Goal: Complete application form: Complete application form

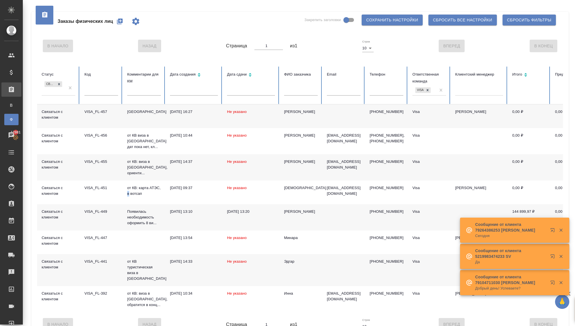
scroll to position [8, 0]
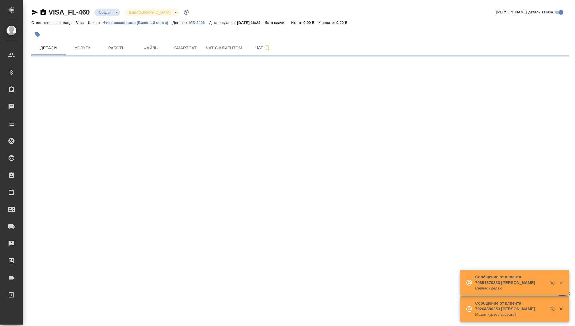
select select "RU"
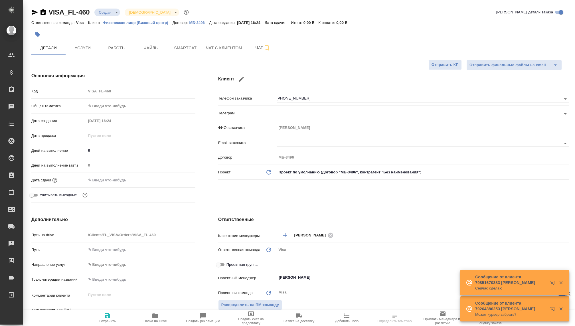
type textarea "x"
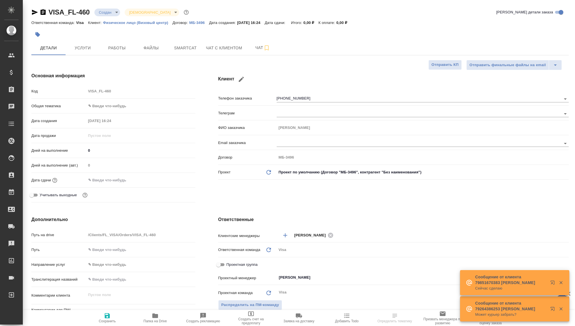
type textarea "x"
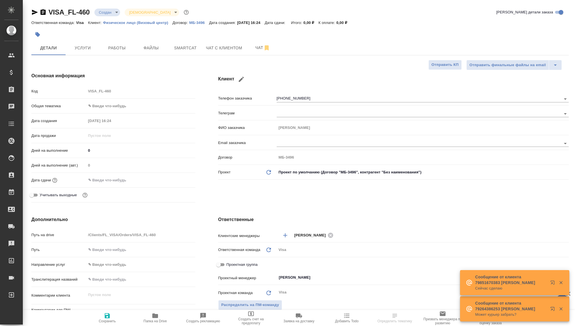
type textarea "x"
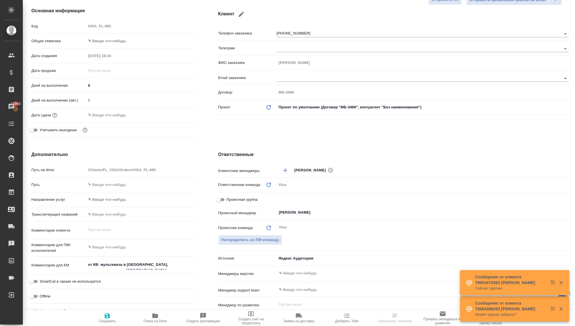
scroll to position [85, 0]
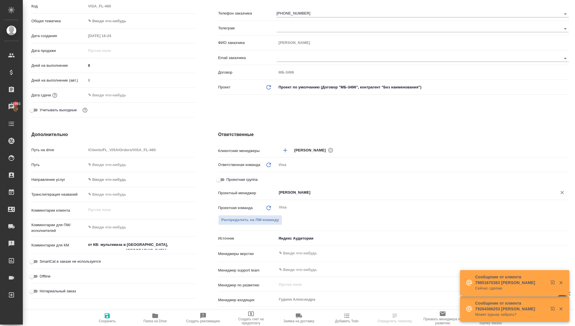
click at [290, 193] on input "[PERSON_NAME]" at bounding box center [412, 192] width 269 height 7
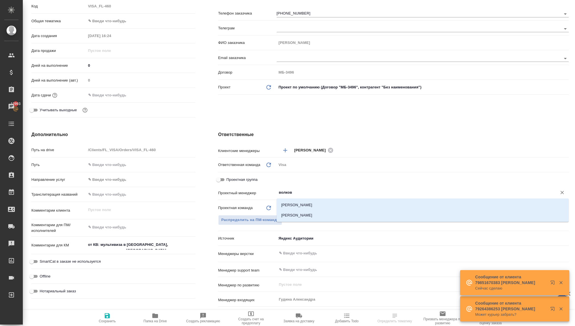
type input "[PERSON_NAME]"
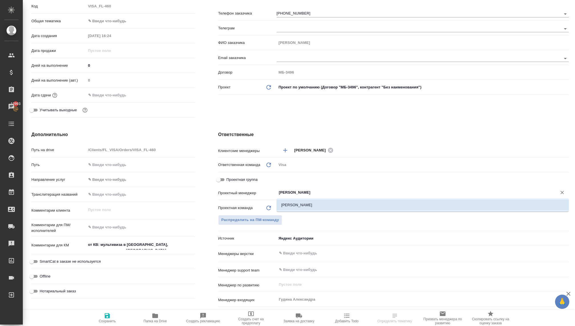
click at [295, 204] on li "[PERSON_NAME]" at bounding box center [422, 205] width 292 height 10
type textarea "x"
type input "[PERSON_NAME]"
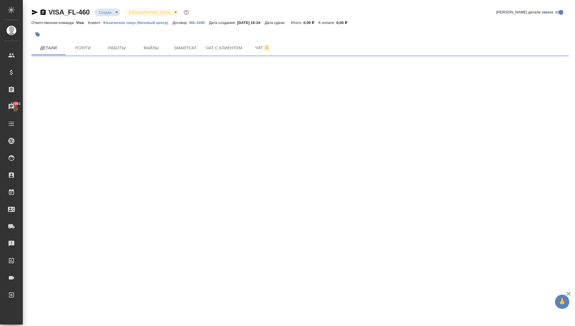
scroll to position [0, 0]
select select "RU"
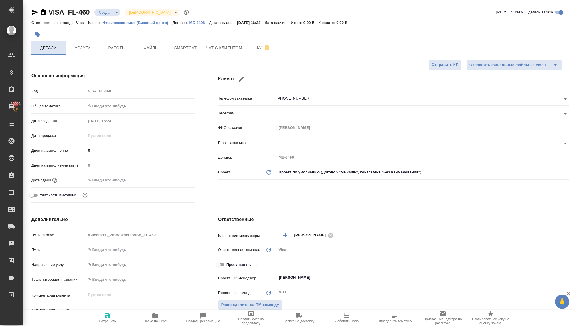
type textarea "x"
click at [102, 15] on body "🙏 .cls-1 fill:#fff; AWATERA [PERSON_NAME] Спецификации Заказы 12993 Чаты Todo П…" at bounding box center [287, 163] width 575 height 326
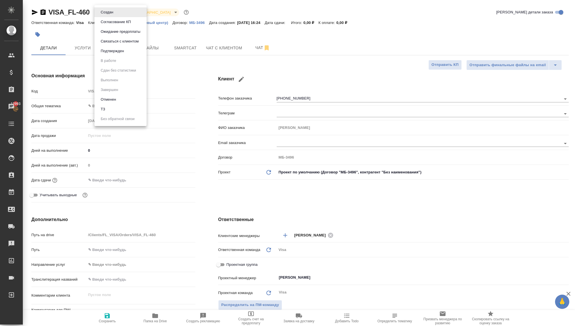
click at [109, 43] on button "Связаться с клиентом" at bounding box center [119, 41] width 41 height 6
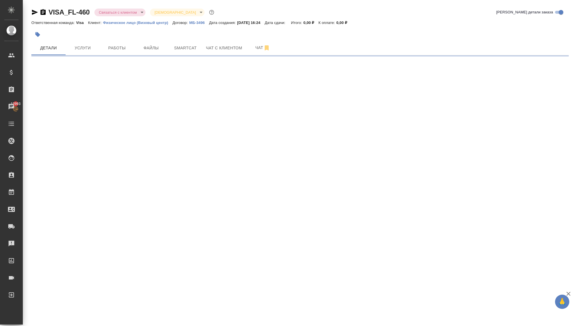
select select "RU"
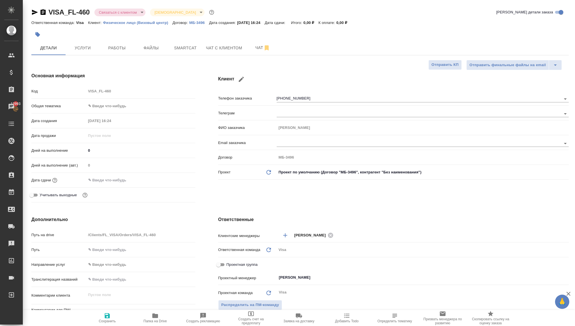
type textarea "x"
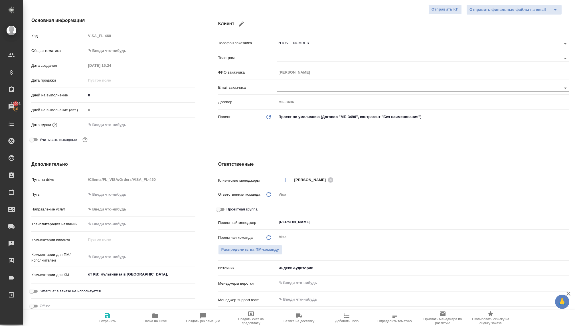
scroll to position [63, 0]
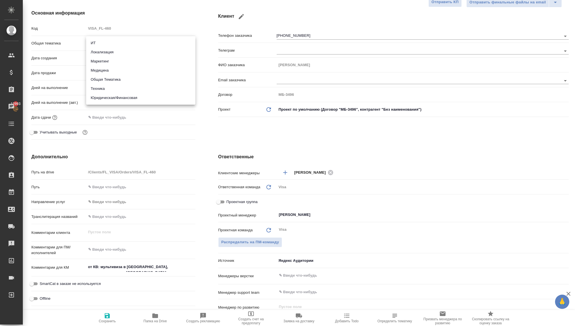
click at [99, 45] on body "🙏 .cls-1 fill:#fff; AWATERA [PERSON_NAME] Спецификации Заказы 12993 Чаты Todo П…" at bounding box center [287, 163] width 575 height 326
click at [101, 101] on li "Юридическая/Финансовая" at bounding box center [140, 97] width 109 height 9
type input "yr-fn"
type textarea "x"
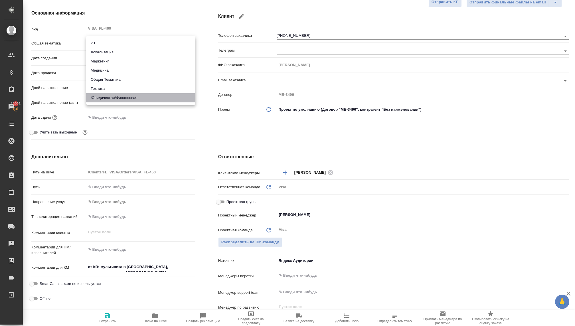
type textarea "x"
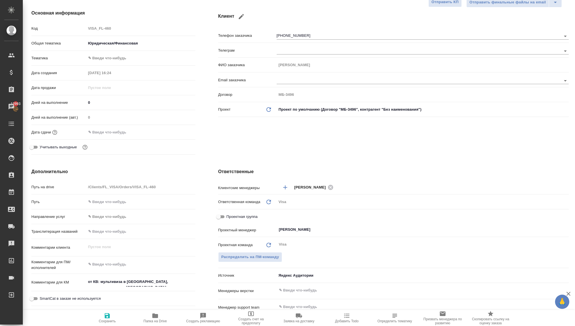
click at [104, 58] on body "🙏 .cls-1 fill:#fff; AWATERA [PERSON_NAME] Спецификации Заказы 12993 Чаты Todo П…" at bounding box center [287, 163] width 575 height 326
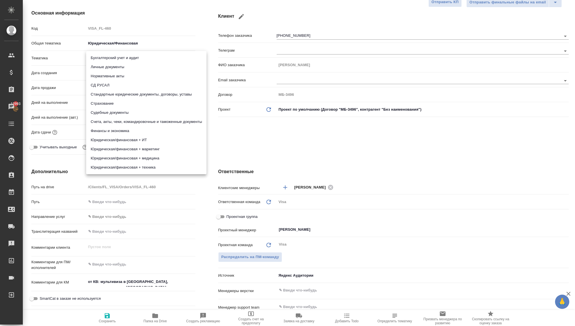
click at [119, 66] on li "Личные документы" at bounding box center [146, 66] width 120 height 9
type textarea "x"
type input "5a8b8b956a9677013d343cfe"
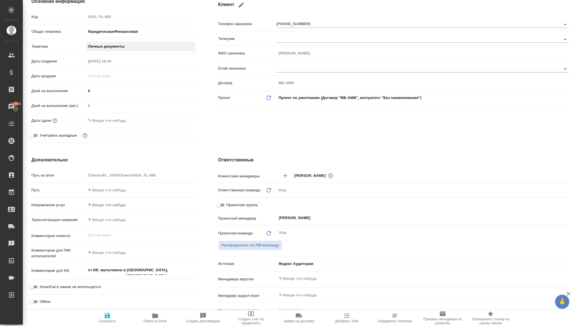
scroll to position [87, 0]
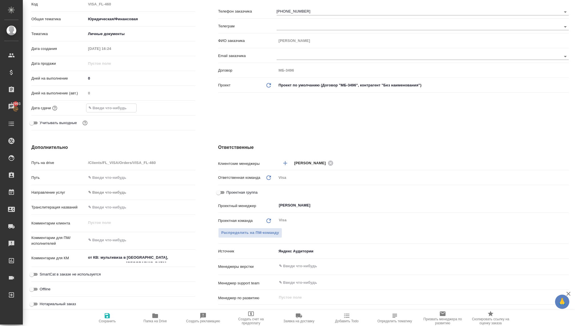
click at [98, 109] on input "text" at bounding box center [111, 108] width 50 height 8
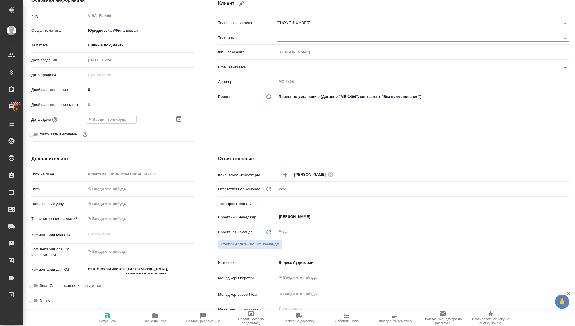
scroll to position [44, 0]
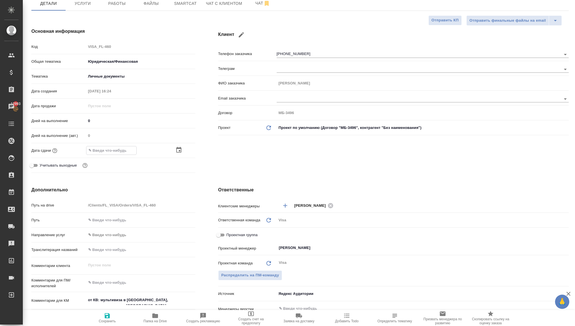
click at [110, 317] on icon "button" at bounding box center [107, 315] width 7 height 7
type textarea "x"
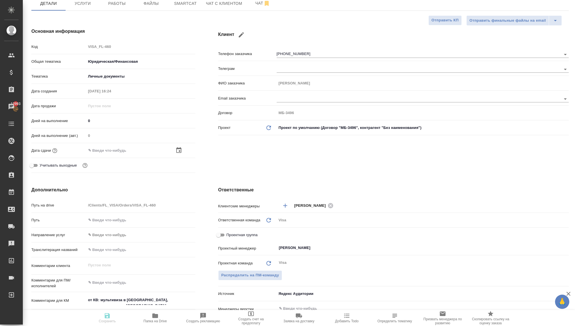
type textarea "x"
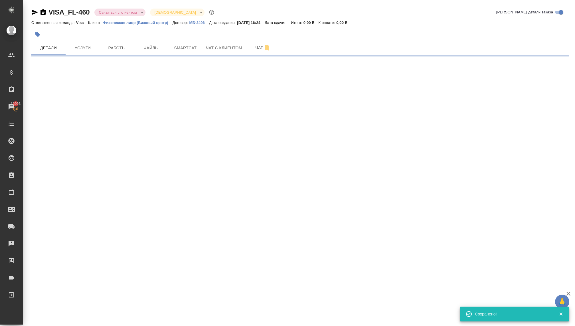
scroll to position [0, 0]
select select "RU"
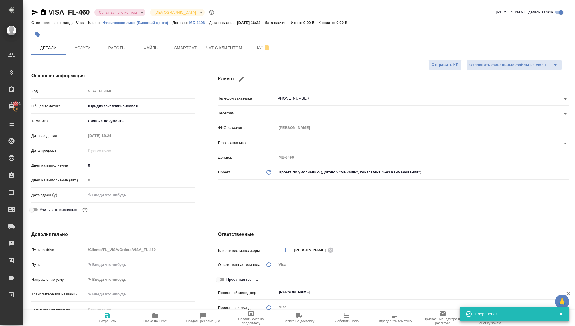
type textarea "x"
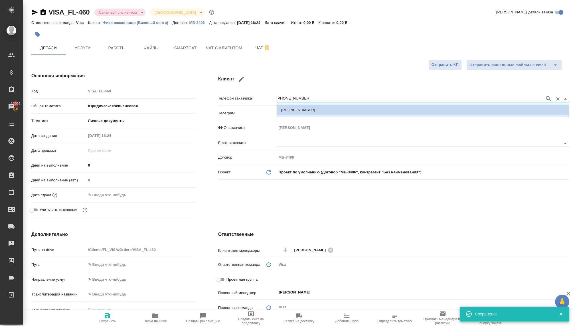
click at [291, 96] on input "[PHONE_NUMBER]" at bounding box center [408, 98] width 265 height 7
click at [296, 108] on p "[PHONE_NUMBER]" at bounding box center [298, 110] width 34 height 6
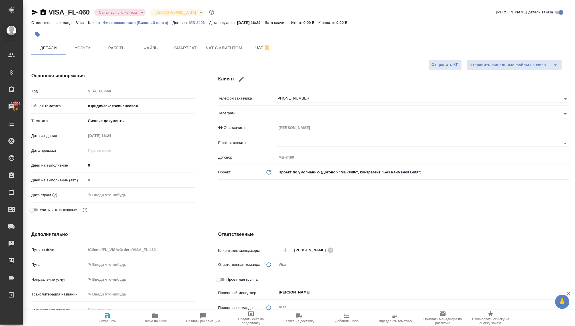
type textarea "x"
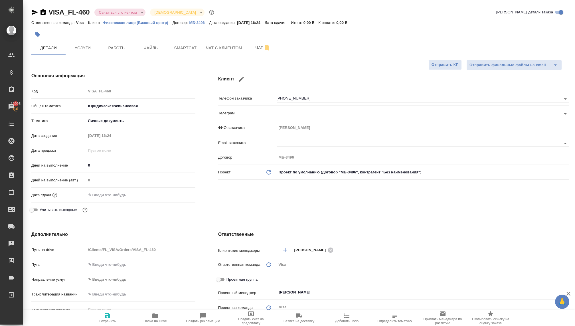
type textarea "x"
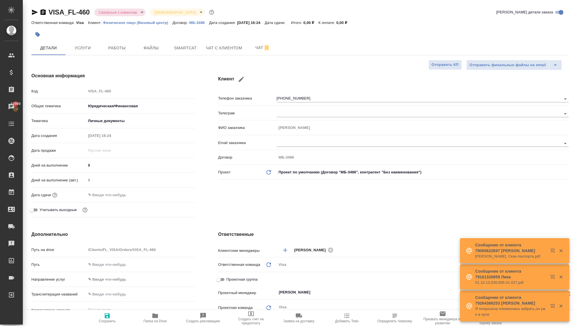
type textarea "x"
